Goal: Find contact information: Find contact information

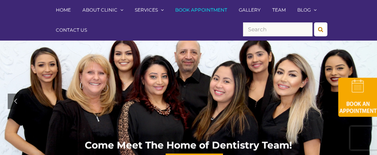
scroll to position [42, 0]
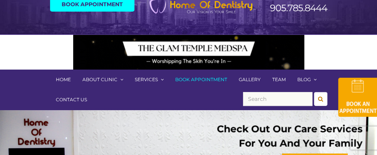
click at [93, 89] on link "Contact Us" at bounding box center [71, 99] width 43 height 20
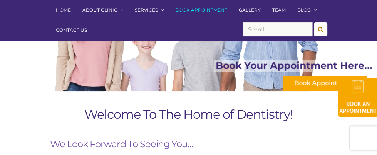
scroll to position [209, 0]
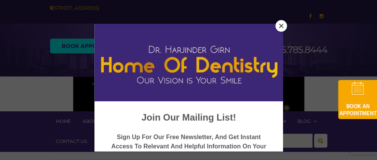
click at [276, 27] on button "Close" at bounding box center [282, 26] width 12 height 12
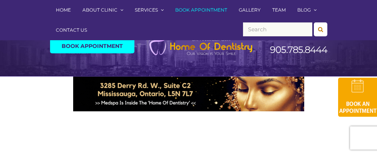
scroll to position [209, 0]
